Goal: Task Accomplishment & Management: Use online tool/utility

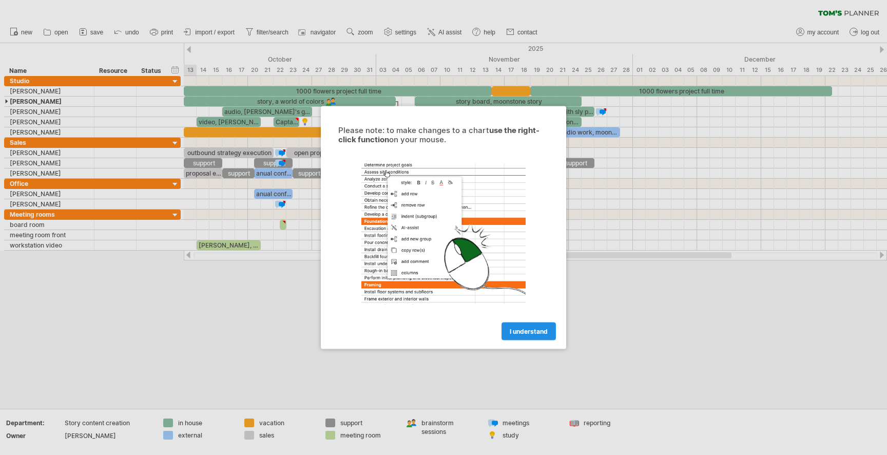
click at [532, 337] on link "I understand" at bounding box center [528, 331] width 54 height 18
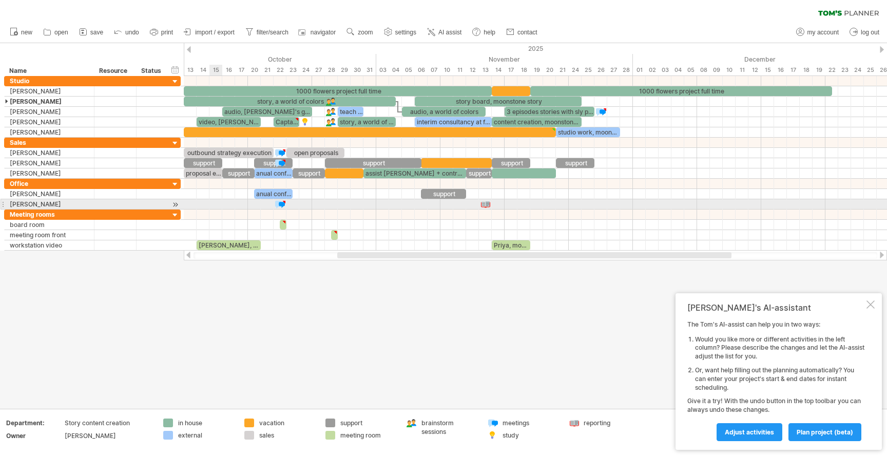
click at [210, 204] on div at bounding box center [535, 204] width 703 height 10
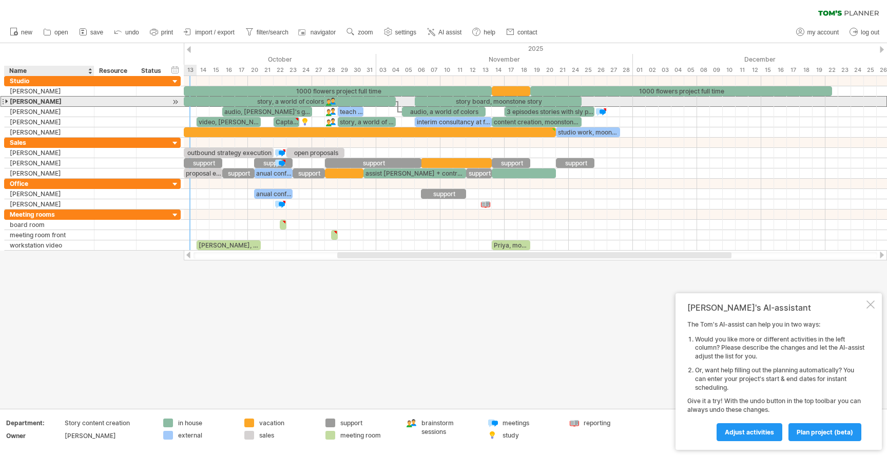
click at [60, 102] on div "[PERSON_NAME]" at bounding box center [49, 101] width 79 height 10
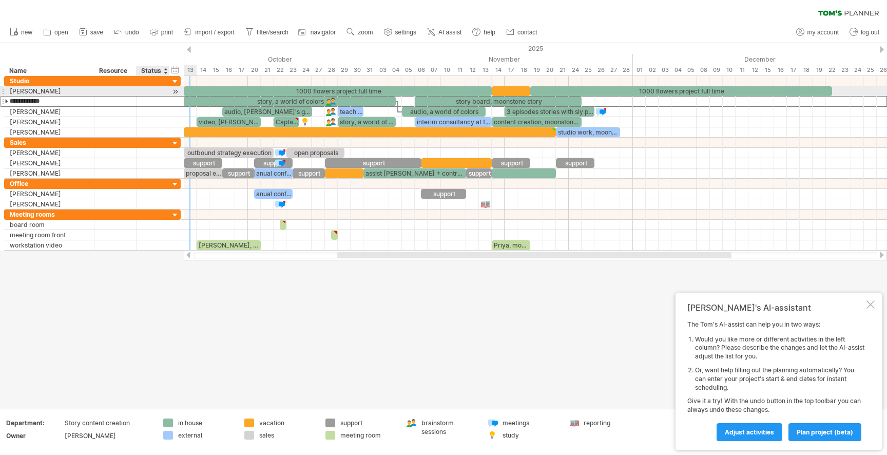
click at [175, 93] on div at bounding box center [175, 91] width 10 height 11
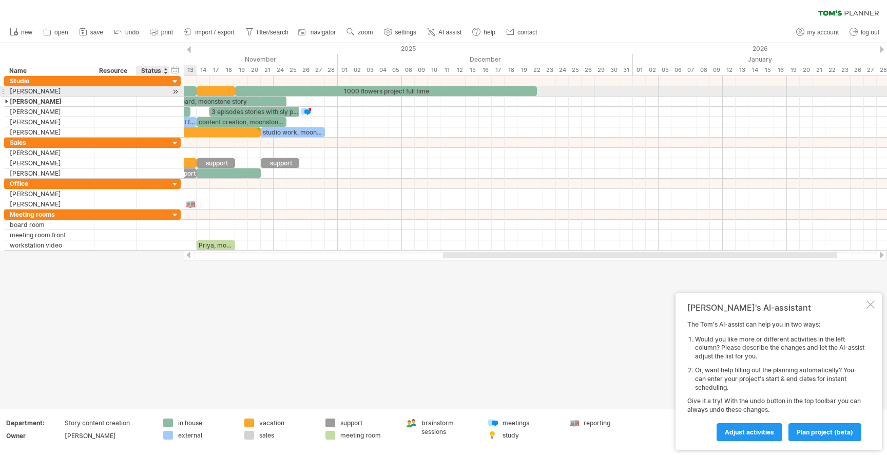
click at [175, 93] on div at bounding box center [175, 91] width 10 height 11
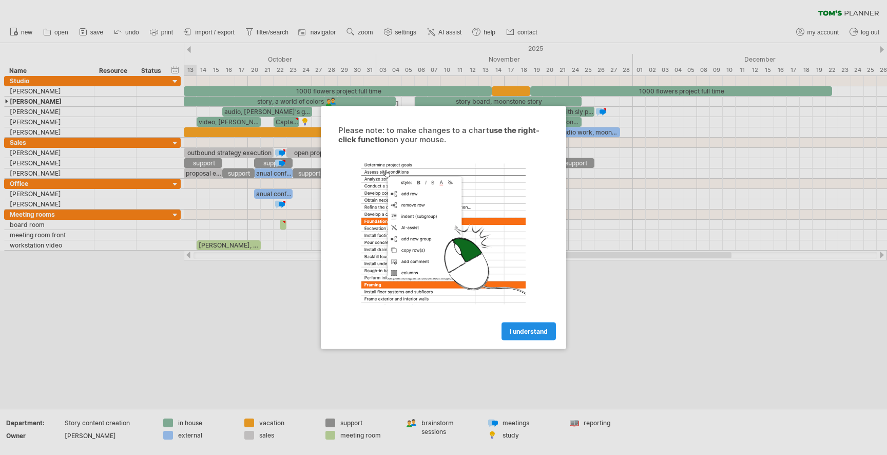
click at [517, 326] on link "I understand" at bounding box center [528, 331] width 54 height 18
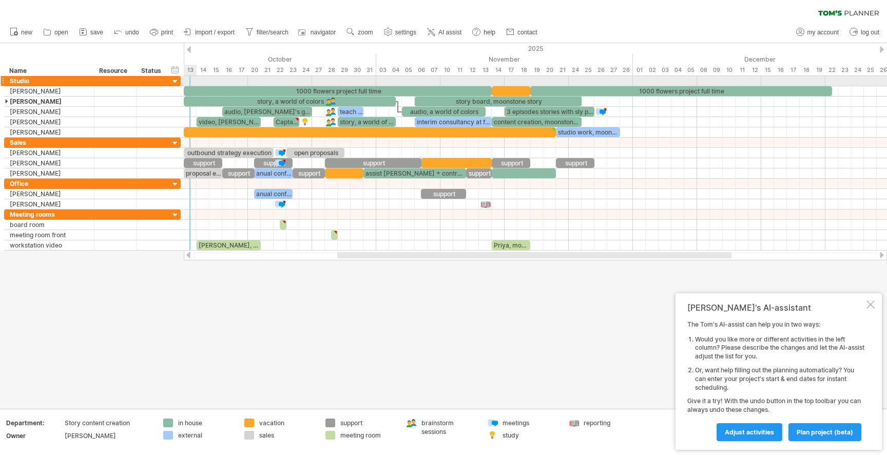
click at [176, 82] on div at bounding box center [175, 82] width 10 height 10
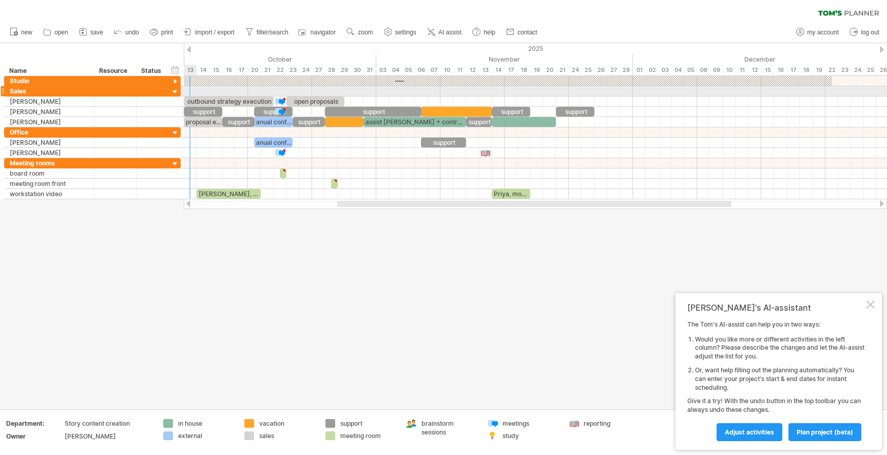
click at [174, 91] on div at bounding box center [175, 92] width 10 height 10
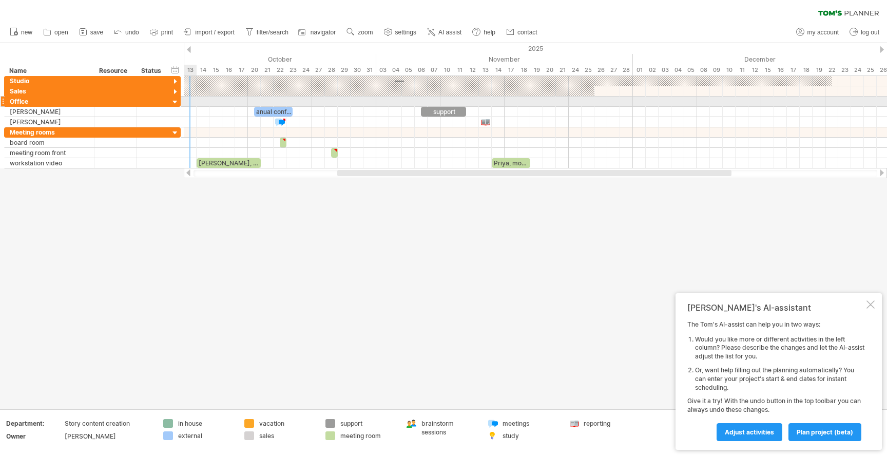
click at [174, 101] on div at bounding box center [175, 102] width 10 height 10
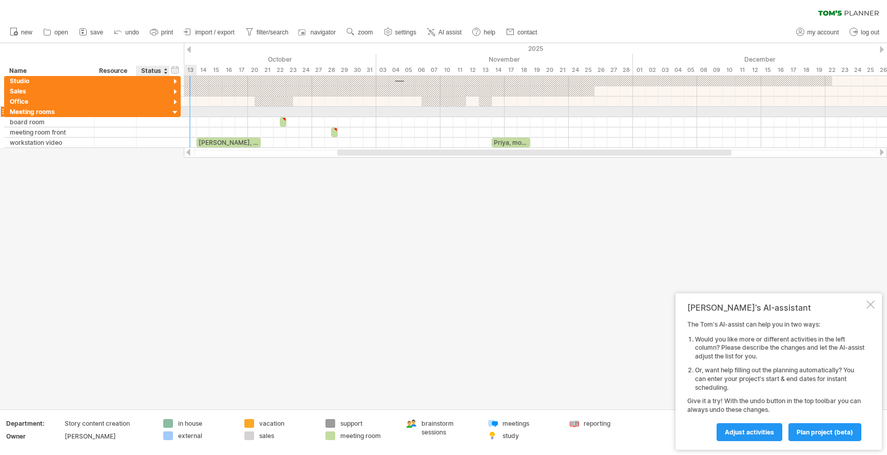
click at [174, 112] on div at bounding box center [175, 113] width 10 height 10
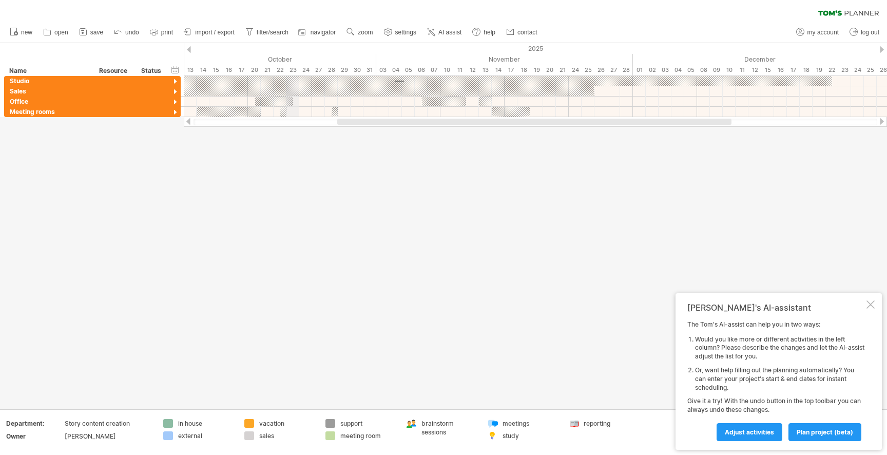
click at [288, 48] on div "2025" at bounding box center [107, 48] width 1642 height 11
click at [266, 34] on span "filter/search" at bounding box center [273, 32] width 32 height 7
type input "**********"
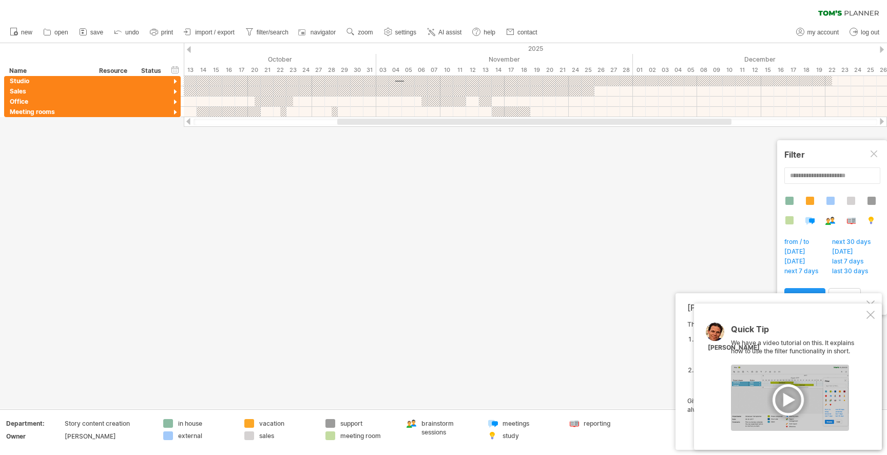
click at [871, 151] on div at bounding box center [874, 154] width 8 height 8
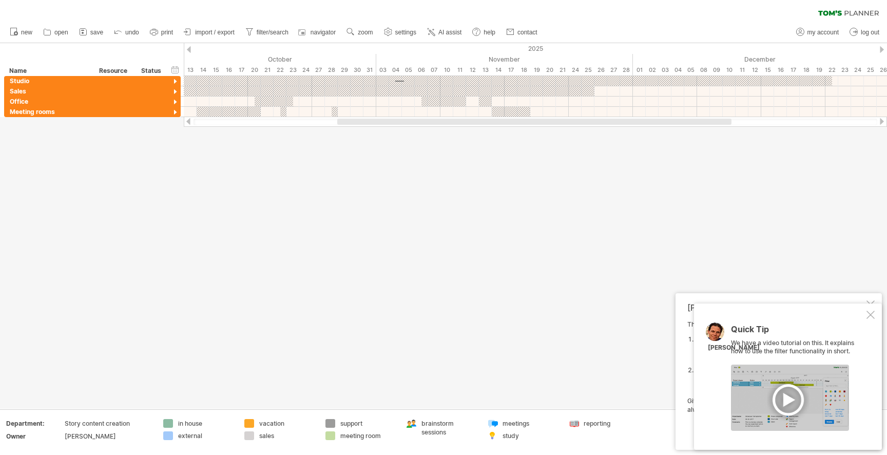
click at [871, 310] on div at bounding box center [870, 314] width 8 height 8
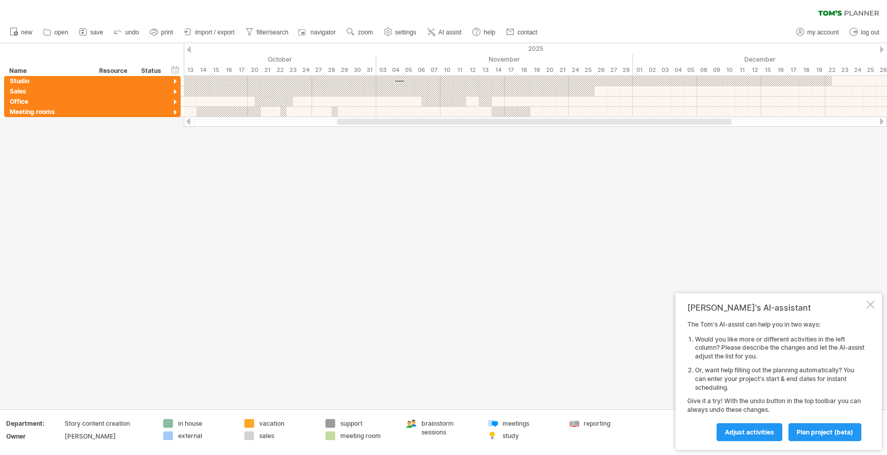
click at [870, 302] on div at bounding box center [870, 304] width 8 height 8
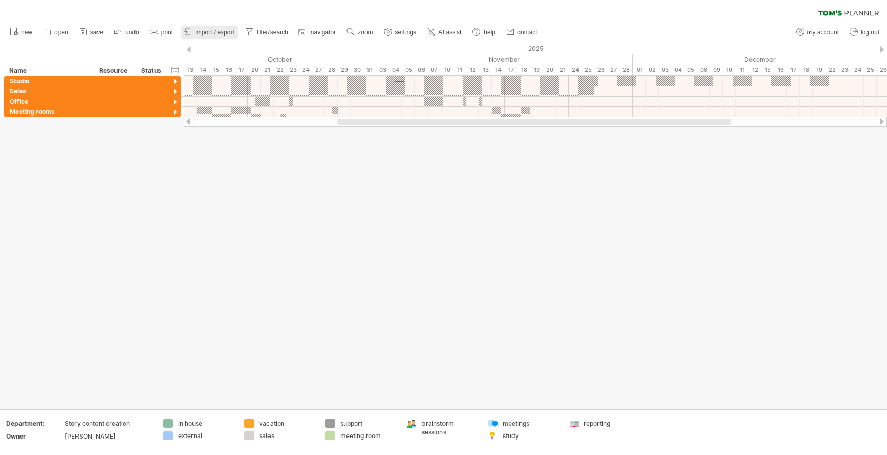
click at [230, 33] on span "import / export" at bounding box center [215, 32] width 40 height 7
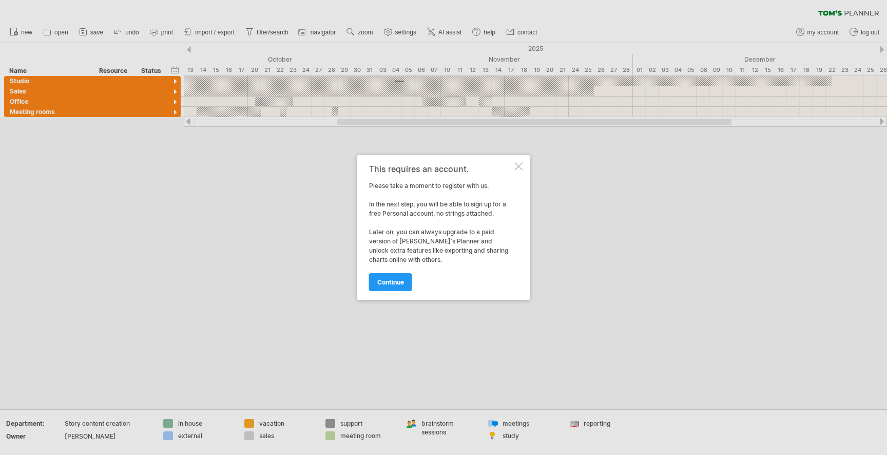
click at [394, 274] on link "continue" at bounding box center [390, 282] width 43 height 18
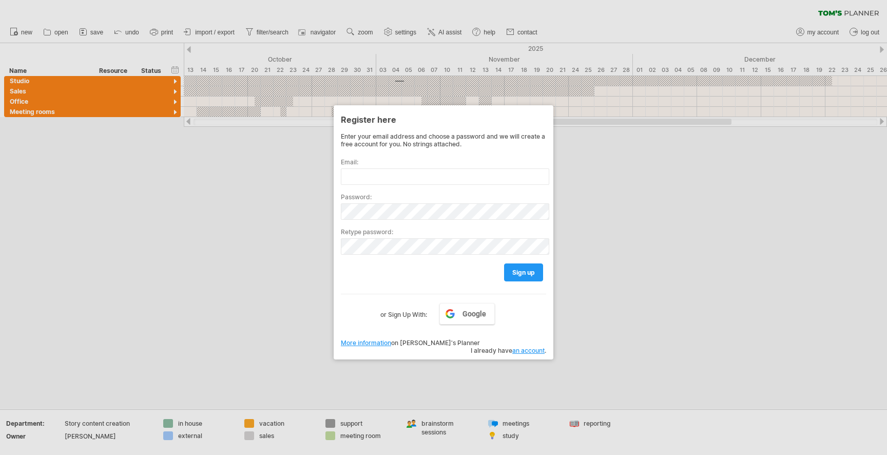
drag, startPoint x: 427, startPoint y: 161, endPoint x: 468, endPoint y: 276, distance: 122.5
click at [427, 161] on label "Email:" at bounding box center [443, 162] width 205 height 8
drag, startPoint x: 658, startPoint y: 210, endPoint x: 631, endPoint y: 198, distance: 29.6
click at [650, 206] on div at bounding box center [443, 227] width 887 height 455
